Goal: Find specific fact: Find specific fact

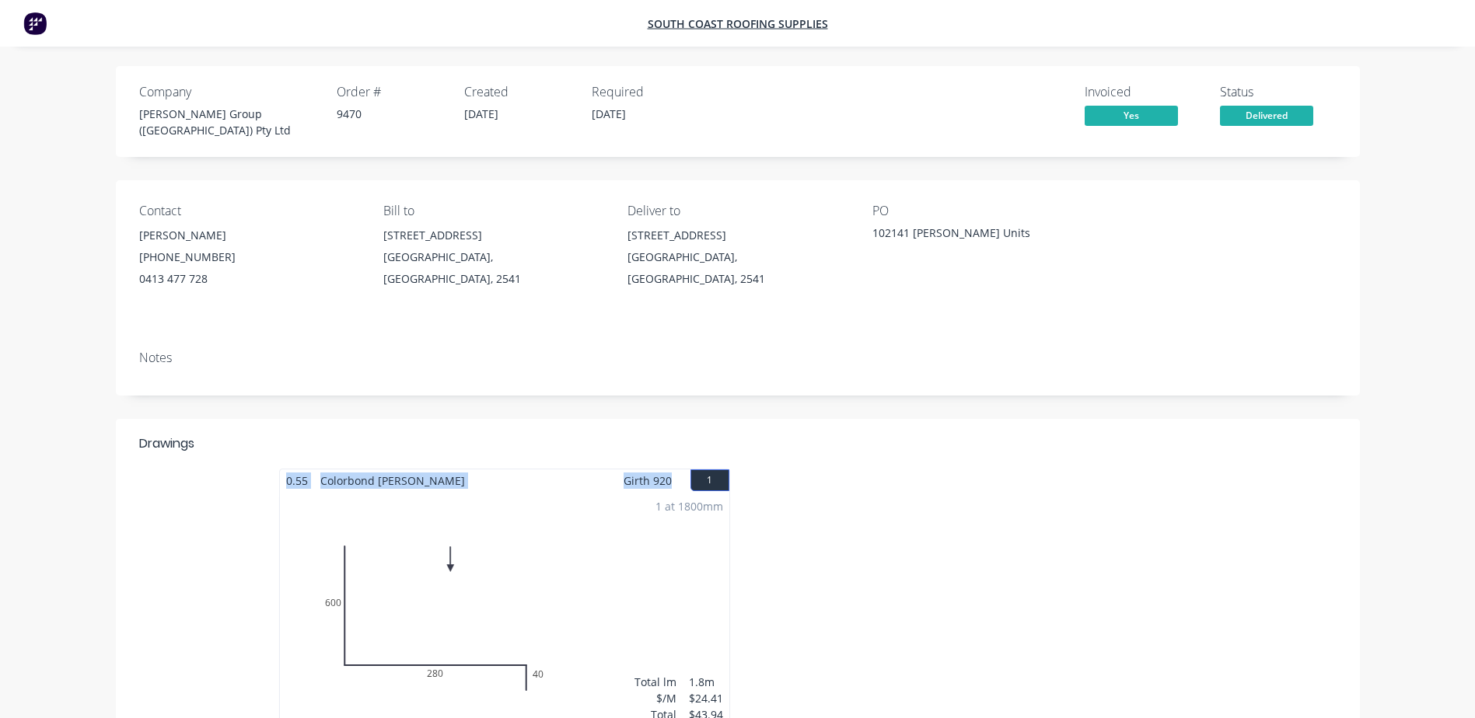
drag, startPoint x: 673, startPoint y: 466, endPoint x: 245, endPoint y: 468, distance: 428.3
click at [245, 469] on div "0.55 Colorbond Shale Grey Girth 920 1 0 600 280 40 0 600 280 40 1 at 1800mm Tot…" at bounding box center [738, 607] width 1244 height 277
copy div "0.55 Colorbond Shale Grey Girth 920"
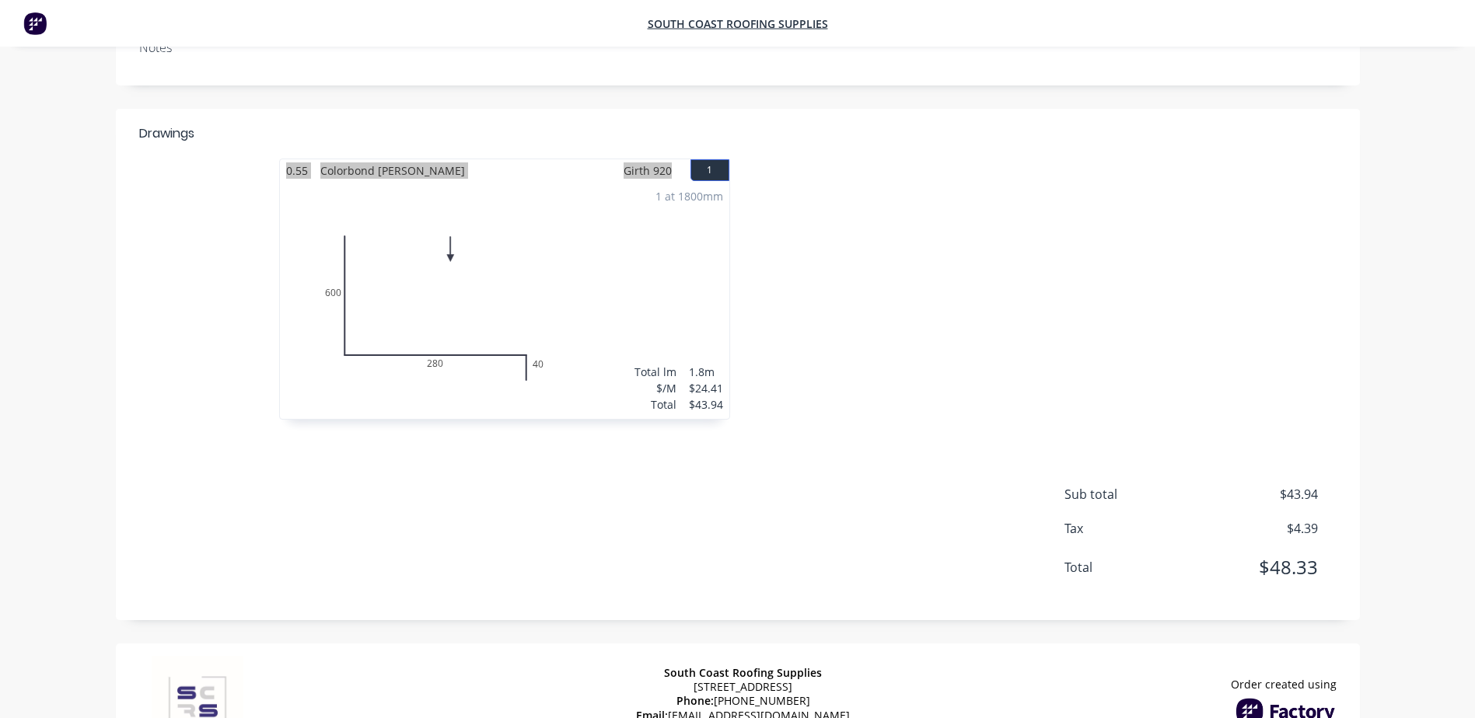
scroll to position [311, 0]
click at [895, 267] on div at bounding box center [971, 296] width 466 height 277
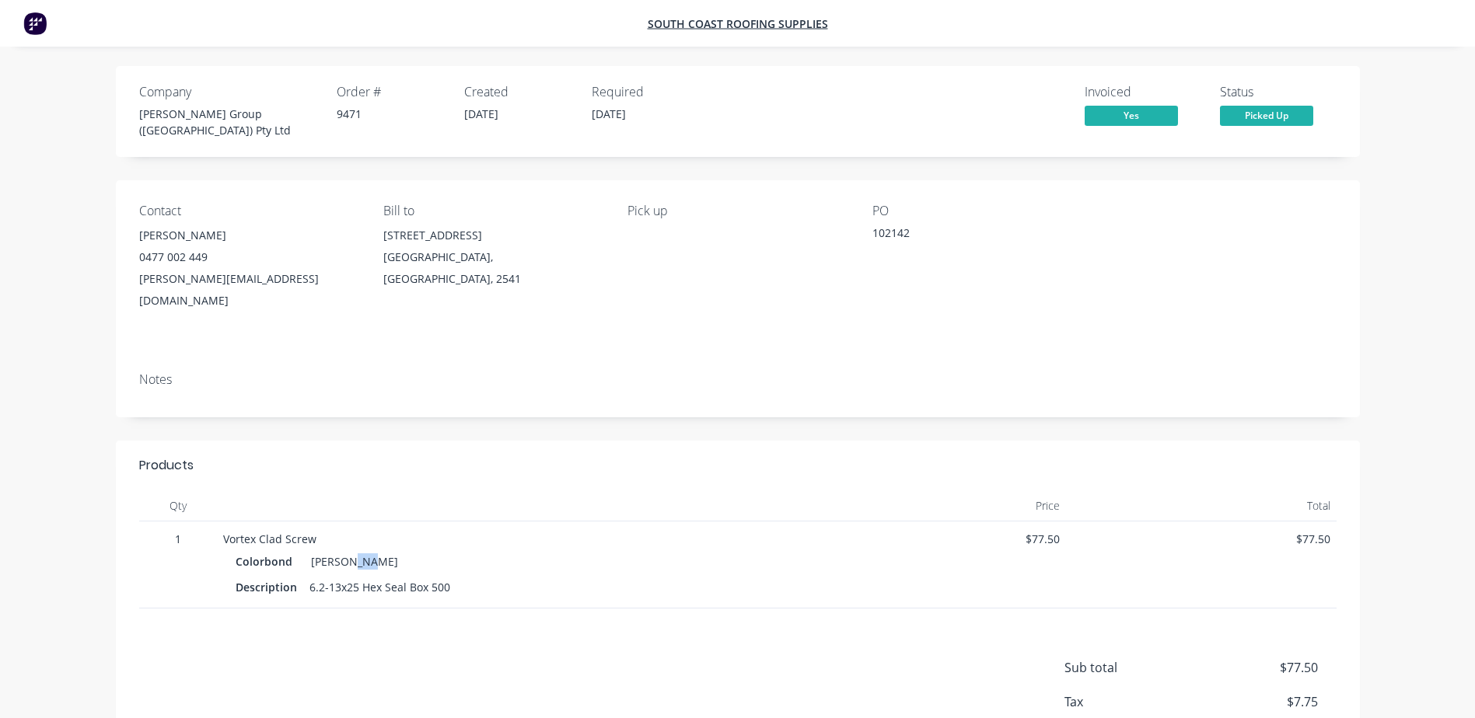
drag, startPoint x: 372, startPoint y: 531, endPoint x: 344, endPoint y: 532, distance: 28.0
click at [344, 550] on div "Colorbond Shale Grey" at bounding box center [507, 561] width 542 height 23
drag, startPoint x: 344, startPoint y: 532, endPoint x: 222, endPoint y: 513, distance: 123.5
click at [222, 522] on div "Vortex Clad Screw Colorbond Shale Grey Description 6.2-13x25 Hex Seal Box 500" at bounding box center [506, 565] width 579 height 87
copy div "Vortex Clad Screw Colorbond Shale Grey Description 6.2-13x25 Hex Seal Box 500"
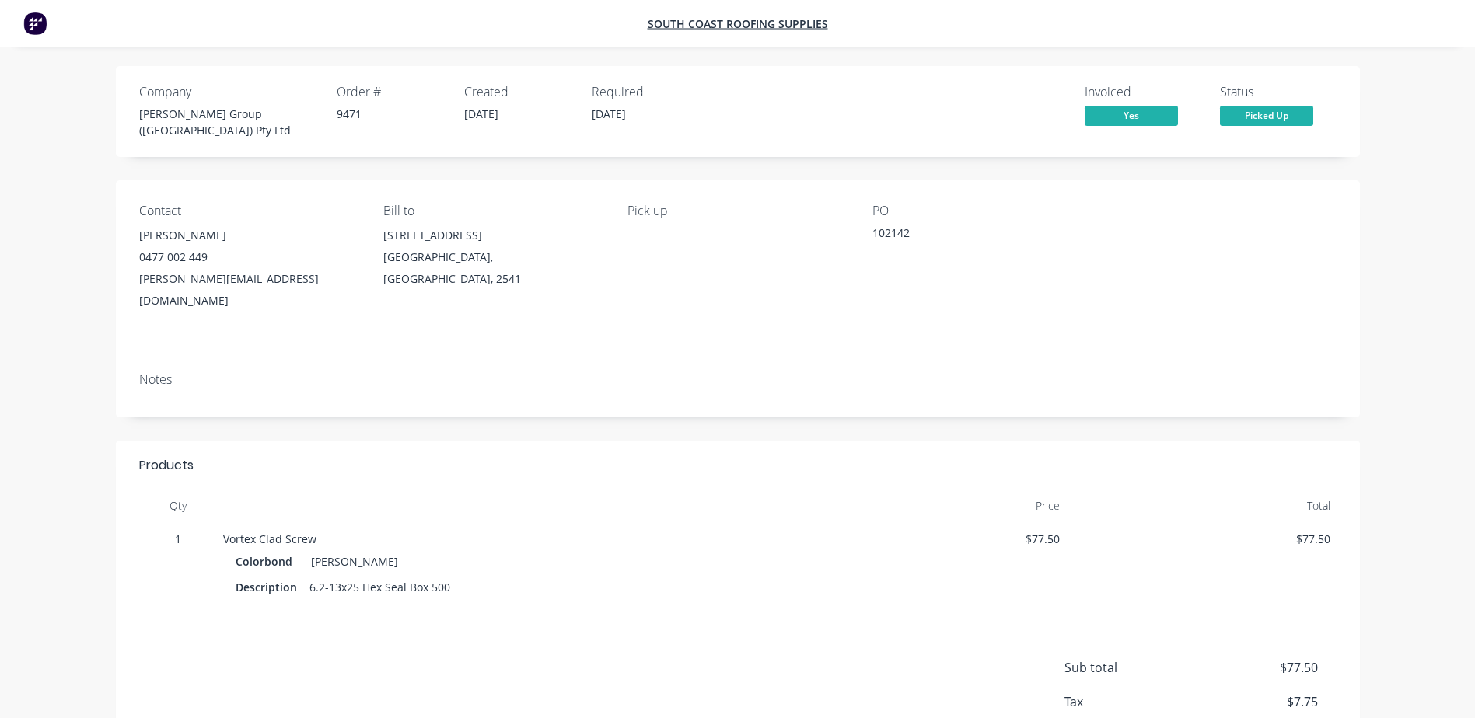
click at [874, 295] on div "Contact Shaun Terek 0477 002 449 shaun@parrishgroup.com.au Bill to Unit 3/21 Tr…" at bounding box center [738, 270] width 1244 height 180
